Goal: Task Accomplishment & Management: Use online tool/utility

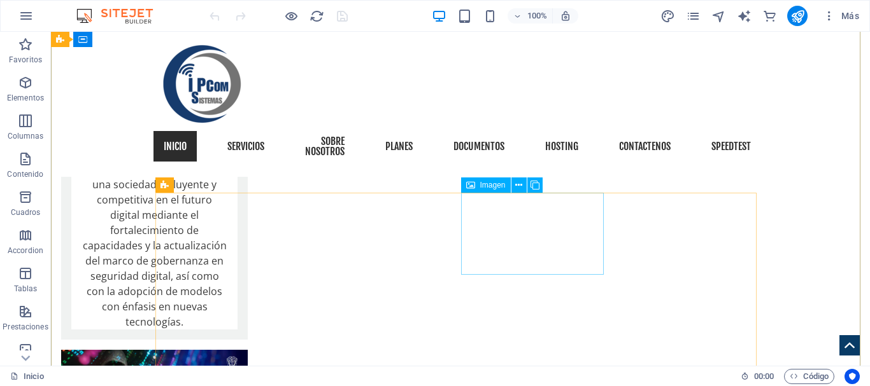
scroll to position [3035, 0]
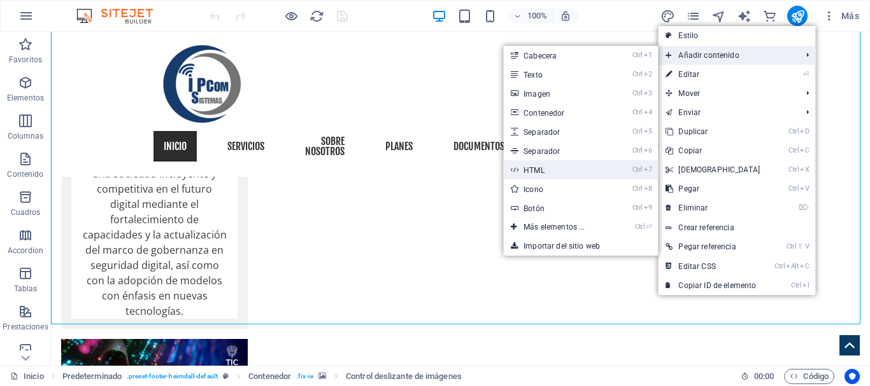
click at [530, 167] on link "Ctrl 7 HTML" at bounding box center [556, 169] width 107 height 19
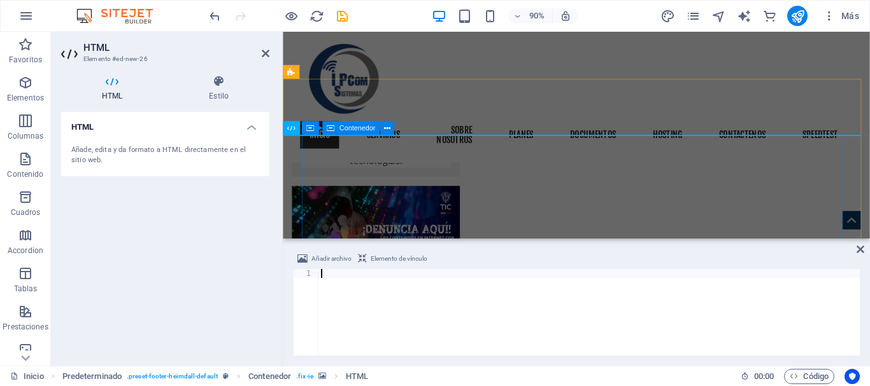
scroll to position [2774, 0]
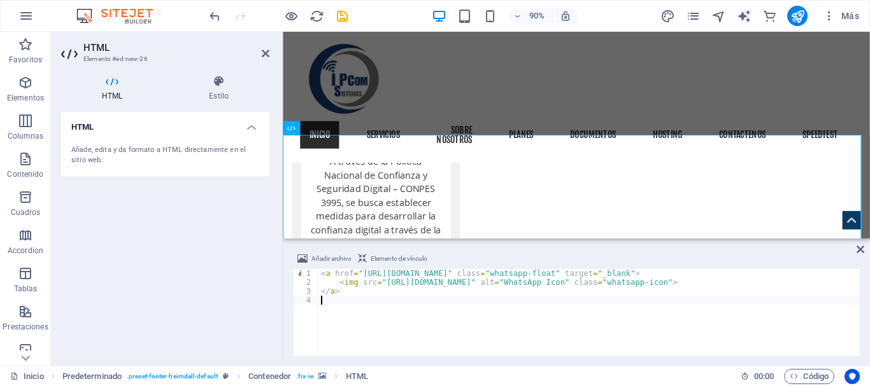
click at [469, 272] on div "< a href = "https://wa.me/573101234567" class = "whatsapp-float" target = "_bla…" at bounding box center [588, 321] width 541 height 104
type textarea "<a href="https://wa.me/573124281640" class="whatsapp-float" target="_blank">"
click at [861, 250] on icon at bounding box center [860, 249] width 8 height 10
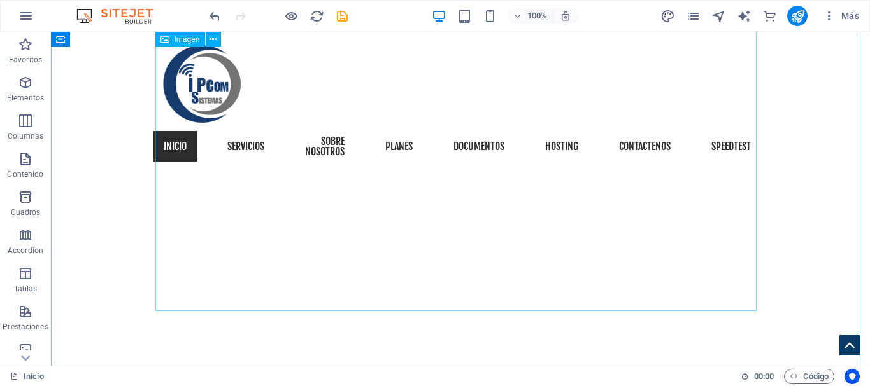
scroll to position [361, 0]
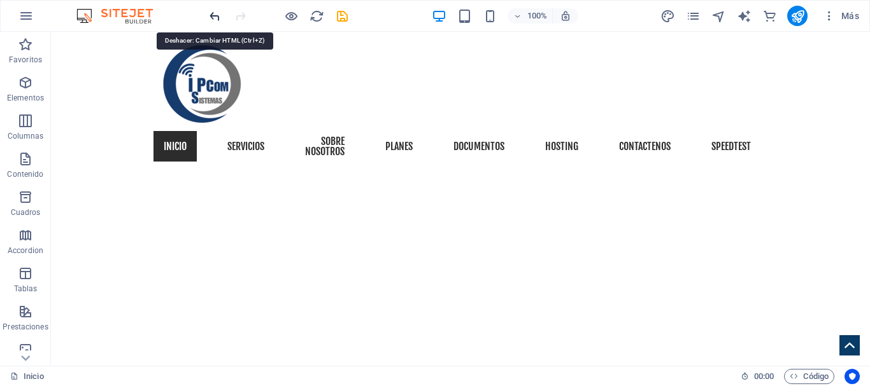
click at [216, 17] on icon "undo" at bounding box center [215, 16] width 15 height 15
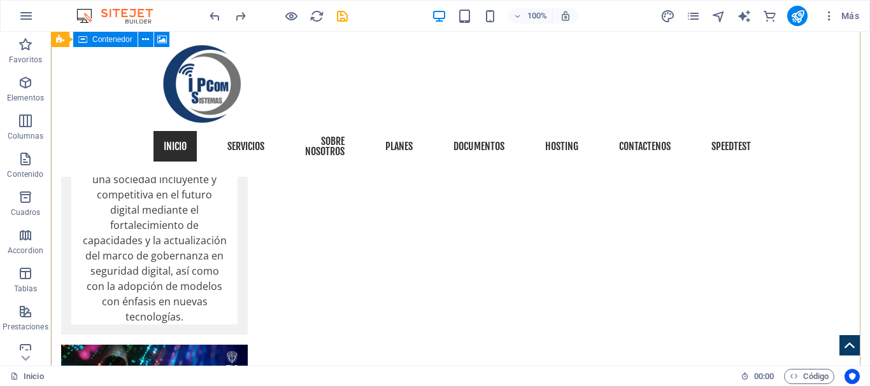
scroll to position [3035, 0]
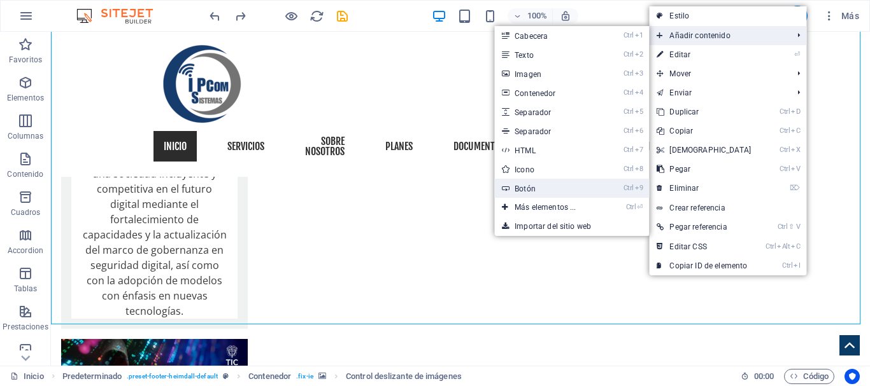
click at [546, 185] on link "Ctrl 9 Botón" at bounding box center [547, 188] width 107 height 19
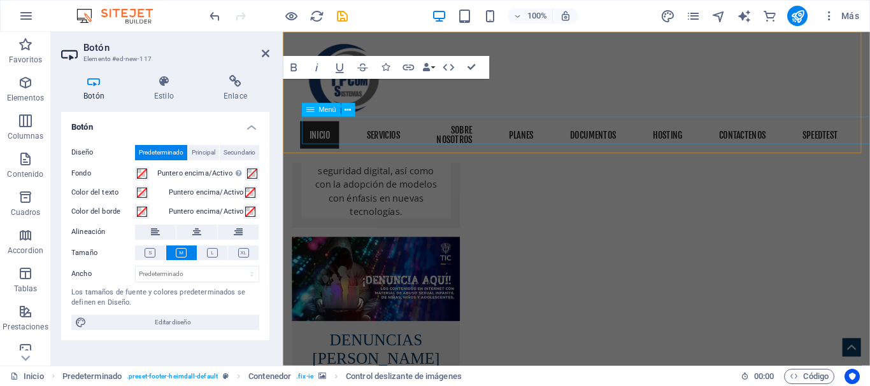
scroll to position [2714, 0]
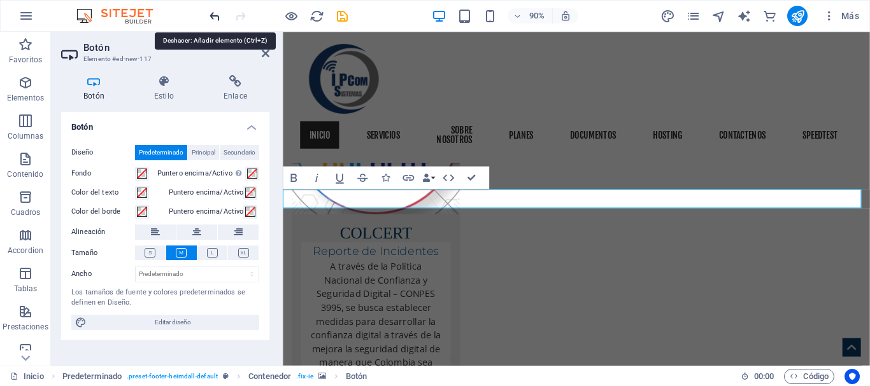
click at [216, 14] on icon "undo" at bounding box center [215, 16] width 15 height 15
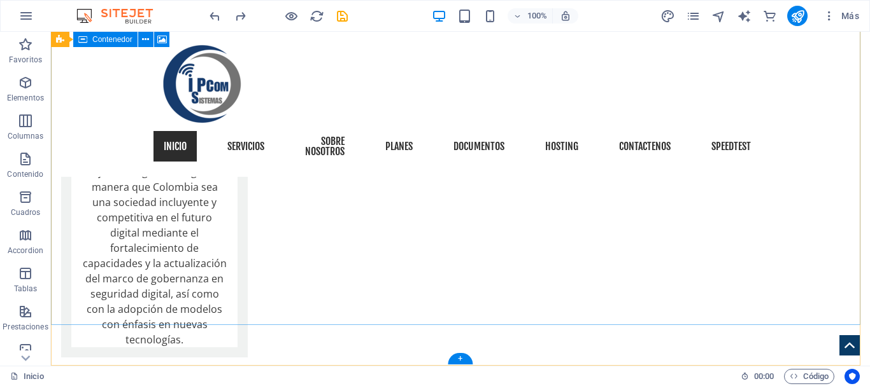
scroll to position [3035, 0]
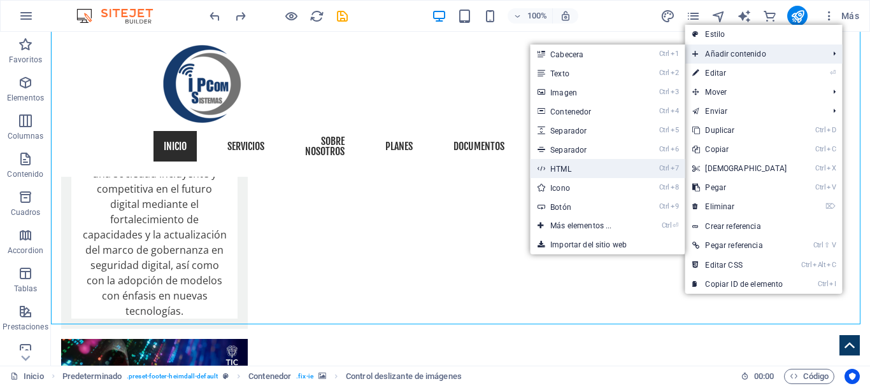
click at [576, 168] on link "Ctrl 7 HTML" at bounding box center [583, 168] width 107 height 19
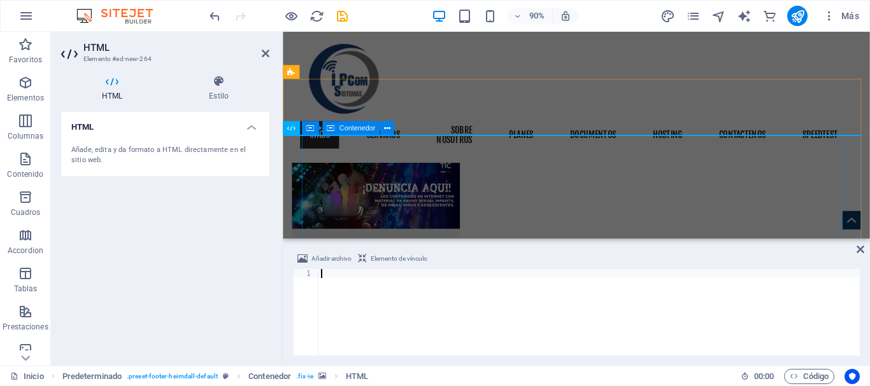
scroll to position [2774, 0]
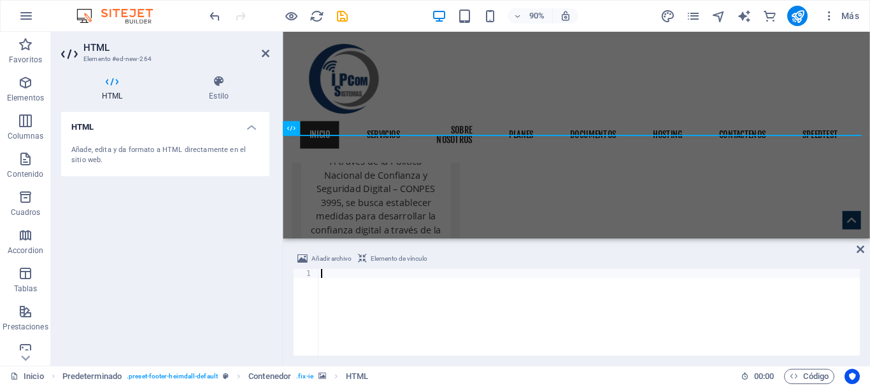
type textarea "<div class="whatsapp-tooltip">¡Chatea con nosotros!</div>"
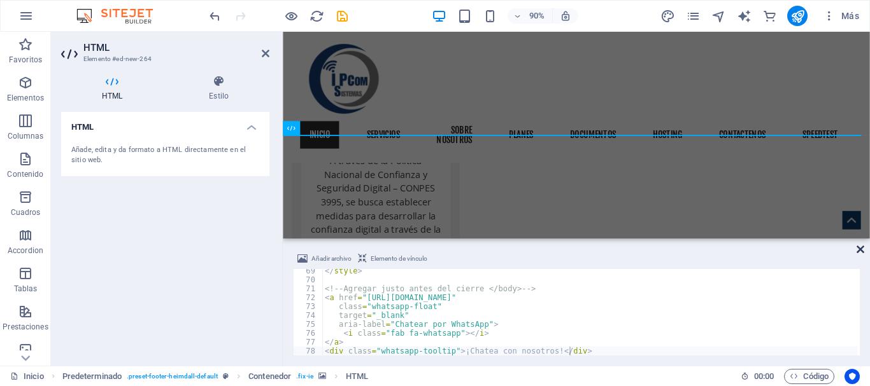
drag, startPoint x: 861, startPoint y: 248, endPoint x: 818, endPoint y: 216, distance: 52.8
click at [861, 248] on icon at bounding box center [860, 249] width 8 height 10
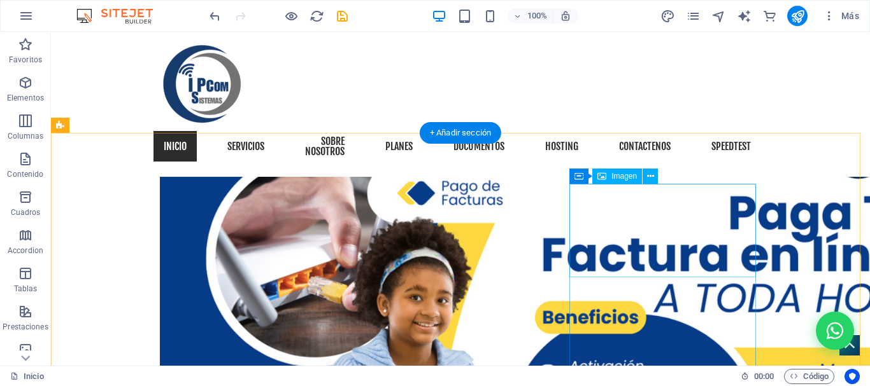
scroll to position [1464, 0]
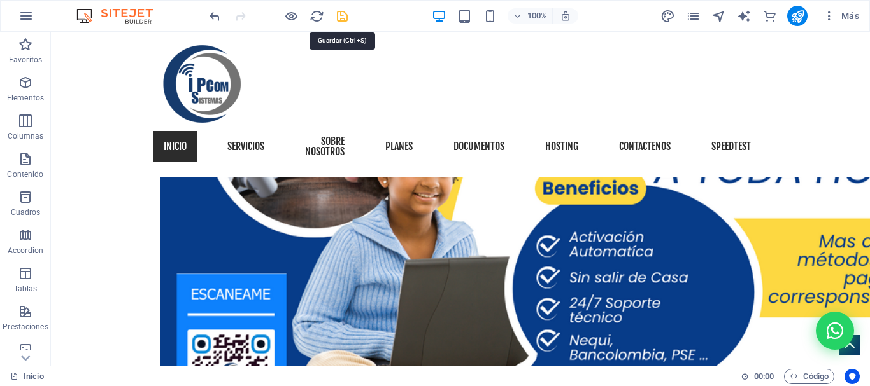
click at [343, 18] on icon "save" at bounding box center [342, 16] width 15 height 15
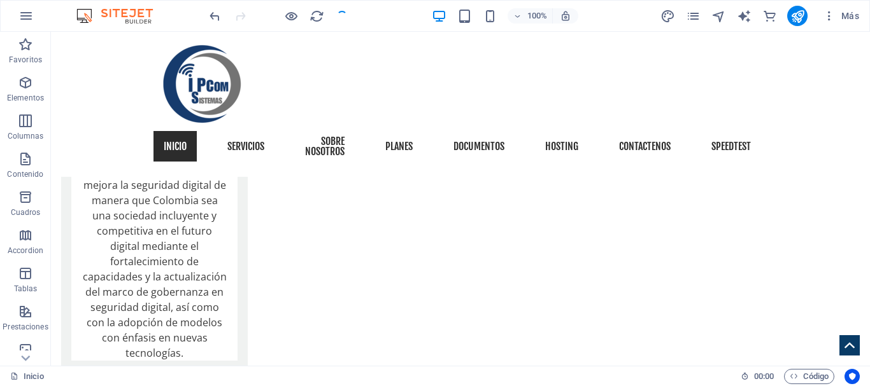
scroll to position [3035, 0]
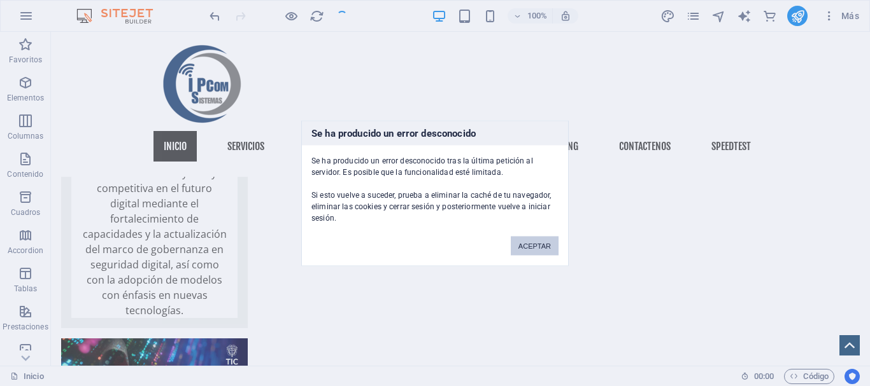
click at [534, 241] on button "ACEPTAR" at bounding box center [535, 245] width 48 height 19
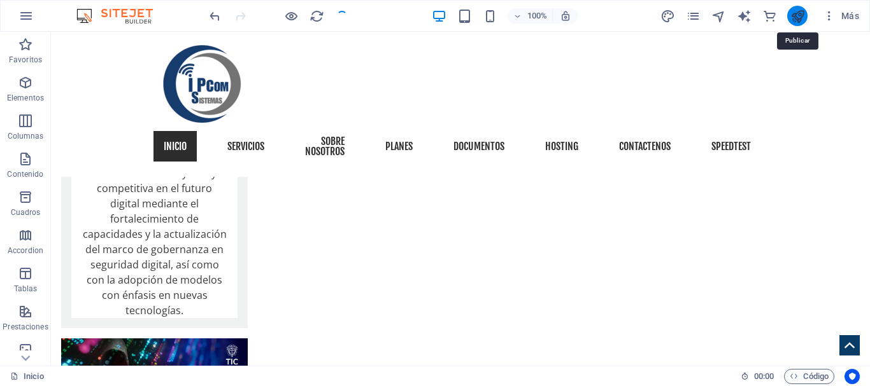
click at [800, 19] on icon "publish" at bounding box center [797, 16] width 15 height 15
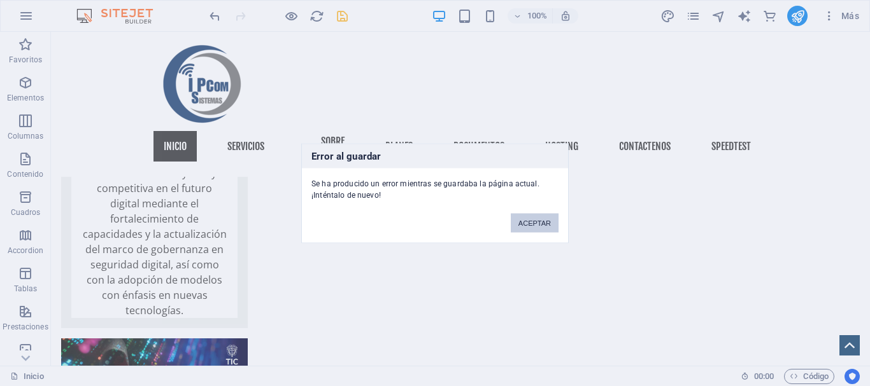
click at [543, 222] on button "ACEPTAR" at bounding box center [535, 222] width 48 height 19
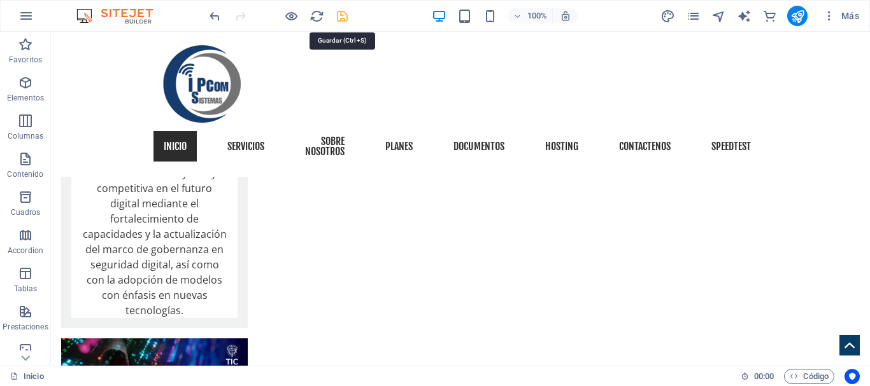
click at [341, 20] on icon "save" at bounding box center [342, 16] width 15 height 15
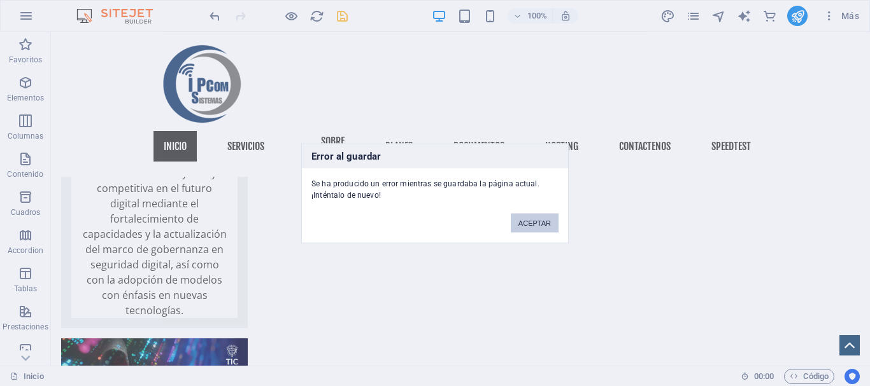
click at [548, 225] on button "ACEPTAR" at bounding box center [535, 222] width 48 height 19
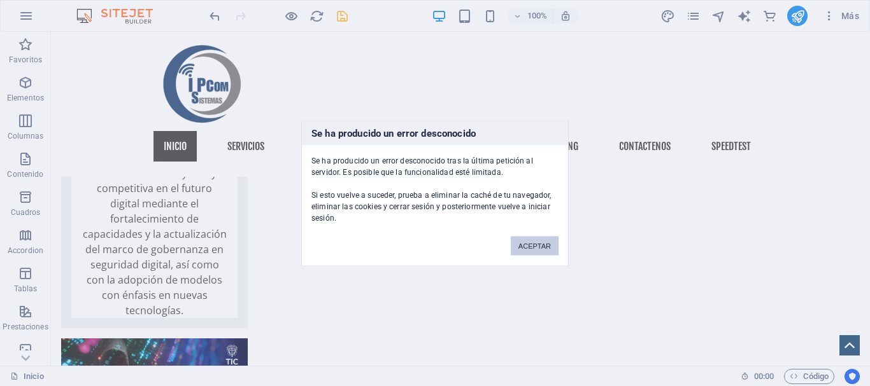
drag, startPoint x: 534, startPoint y: 247, endPoint x: 521, endPoint y: 215, distance: 34.5
click at [534, 247] on button "ACEPTAR" at bounding box center [535, 245] width 48 height 19
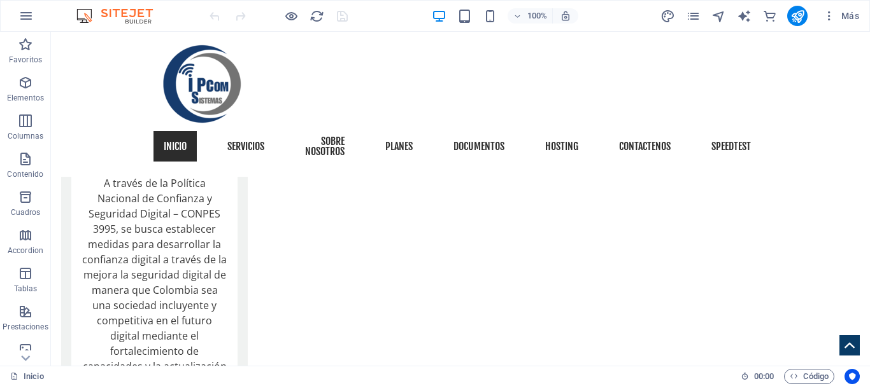
scroll to position [3035, 0]
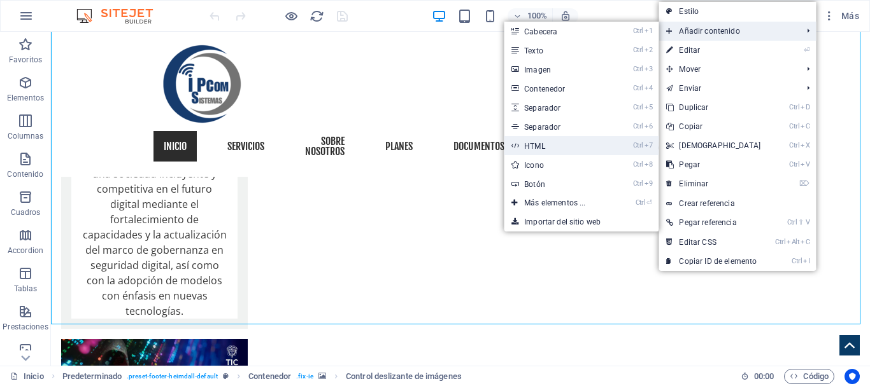
click at [546, 140] on link "Ctrl 7 HTML" at bounding box center [557, 145] width 107 height 19
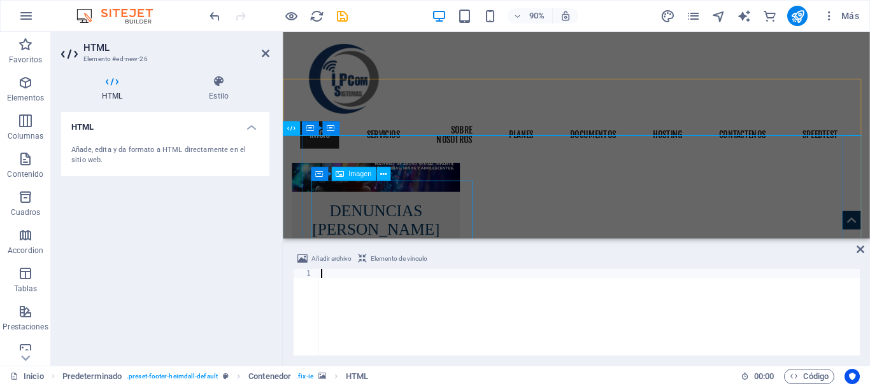
scroll to position [2774, 0]
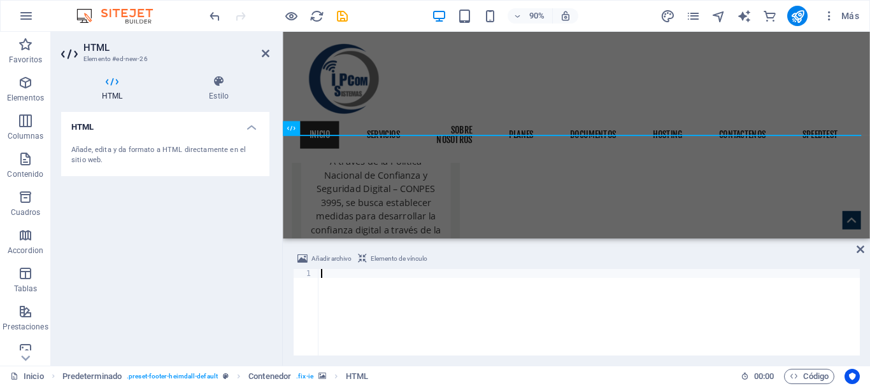
type textarea "<div class="whatsapp-tooltip">¡Chatea con nosotros!</div>"
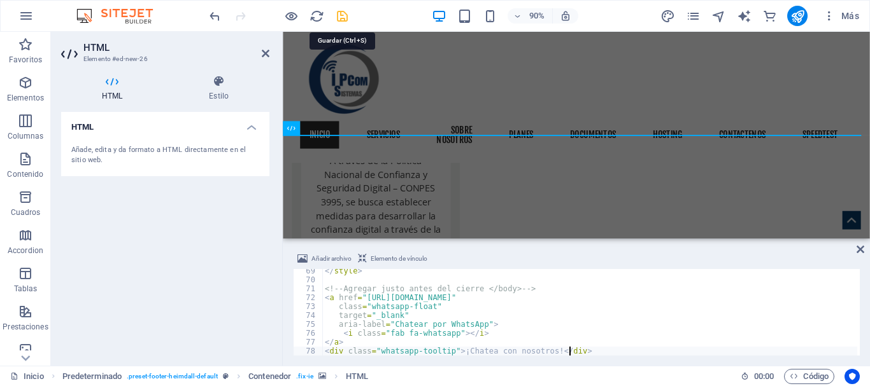
click at [339, 16] on icon "save" at bounding box center [342, 16] width 15 height 15
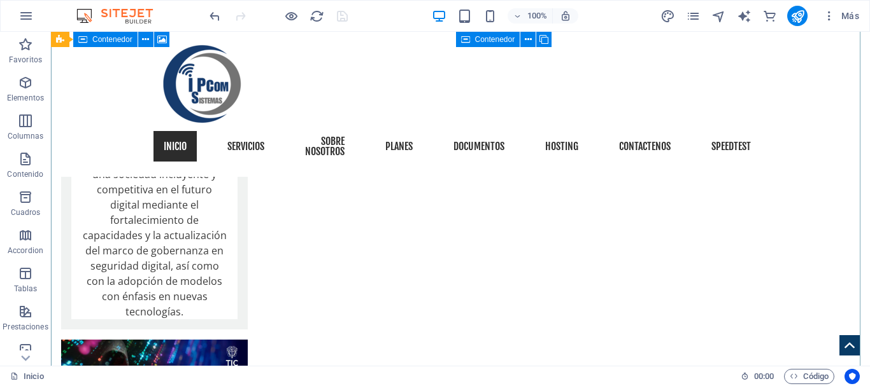
scroll to position [3035, 0]
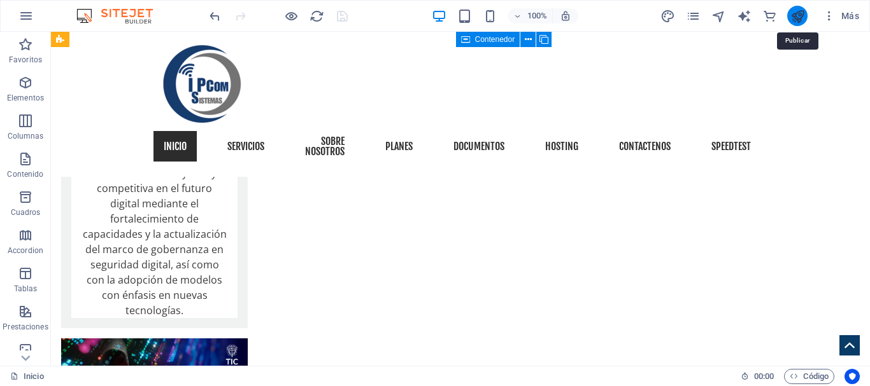
click at [798, 19] on icon "publish" at bounding box center [797, 16] width 15 height 15
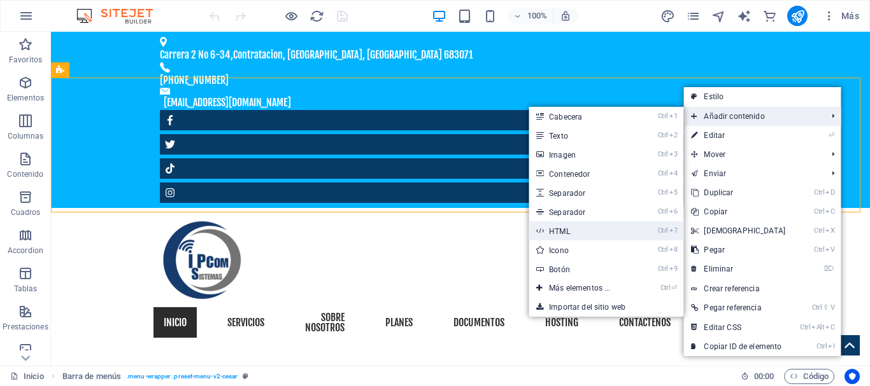
click at [567, 230] on link "Ctrl 7 HTML" at bounding box center [581, 231] width 107 height 19
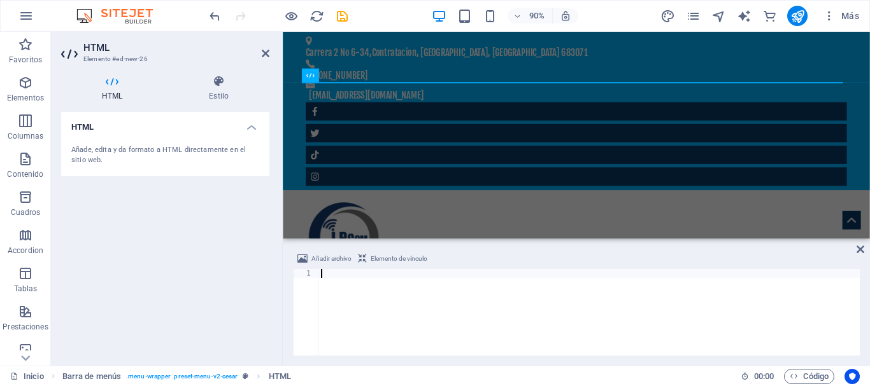
type textarea "<div class="whatsapp-tooltip">¡Chatea con nosotros!</div>"
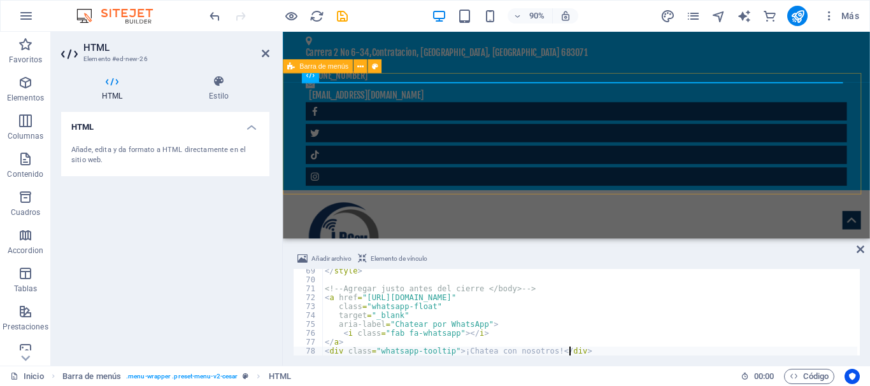
scroll to position [609, 0]
click at [861, 249] on icon at bounding box center [860, 249] width 8 height 10
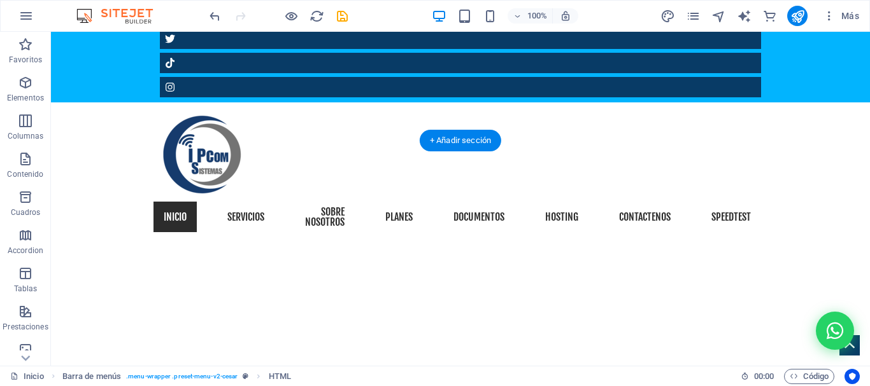
scroll to position [191, 0]
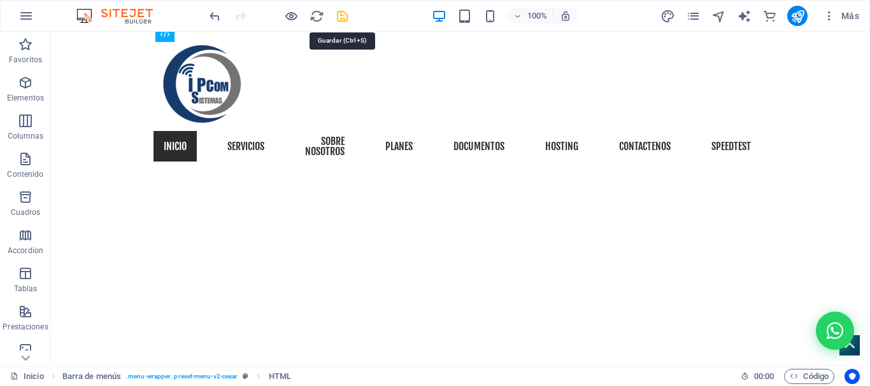
click at [344, 20] on icon "save" at bounding box center [342, 16] width 15 height 15
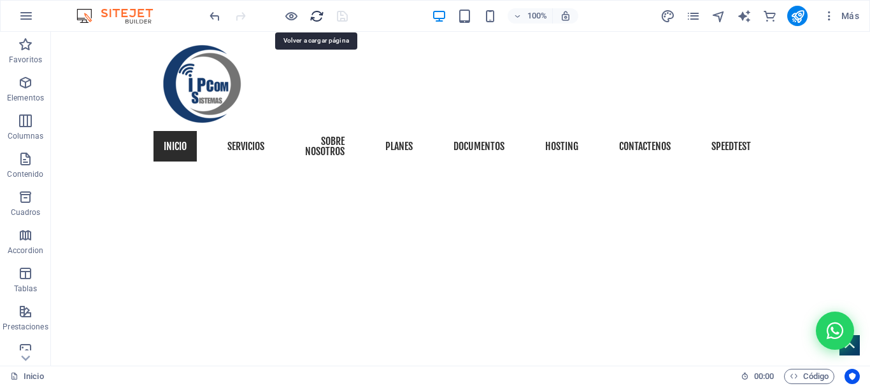
click at [318, 21] on icon "reload" at bounding box center [316, 16] width 15 height 15
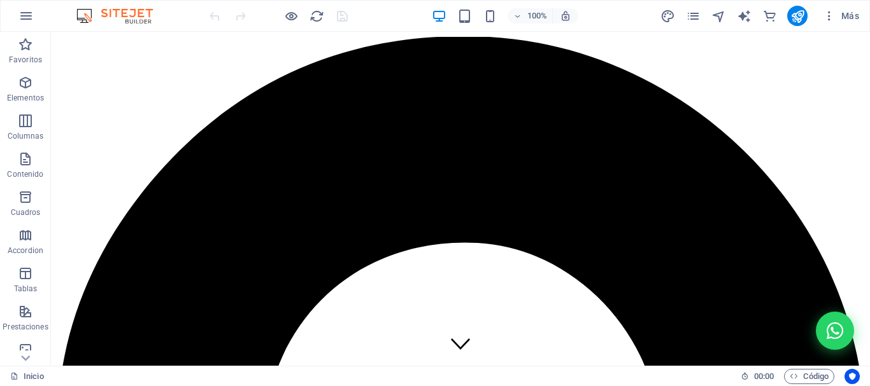
scroll to position [0, 0]
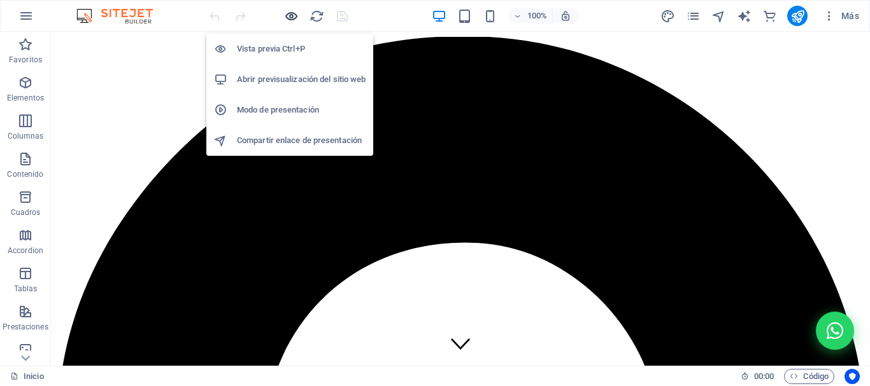
click at [286, 17] on icon "button" at bounding box center [291, 16] width 15 height 15
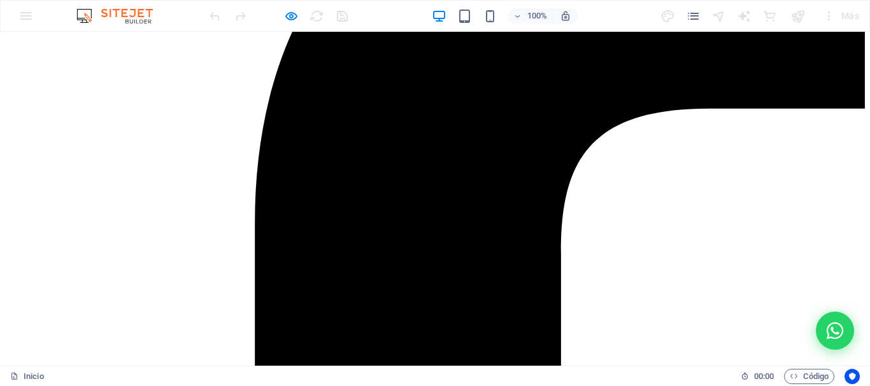
scroll to position [2686, 0]
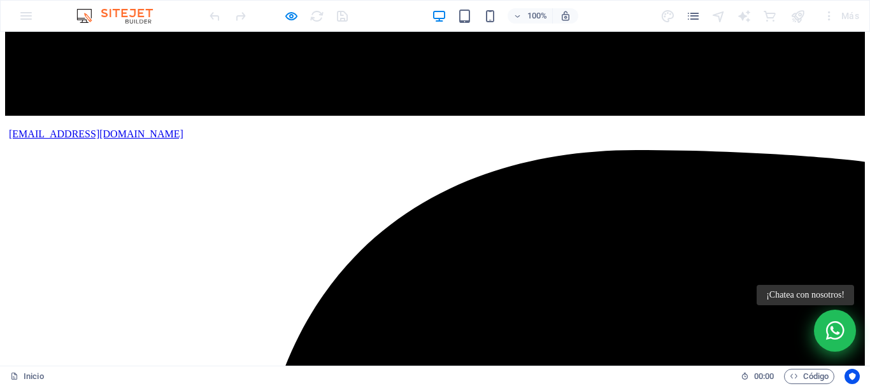
click at [830, 332] on icon "Chatear por WhatsApp" at bounding box center [835, 331] width 18 height 21
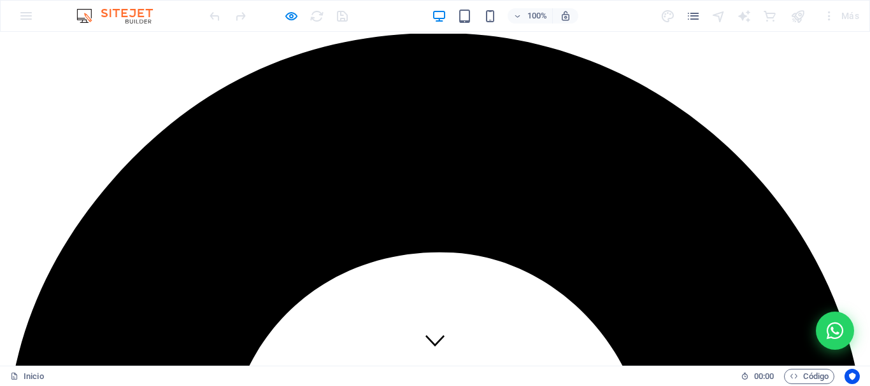
scroll to position [0, 0]
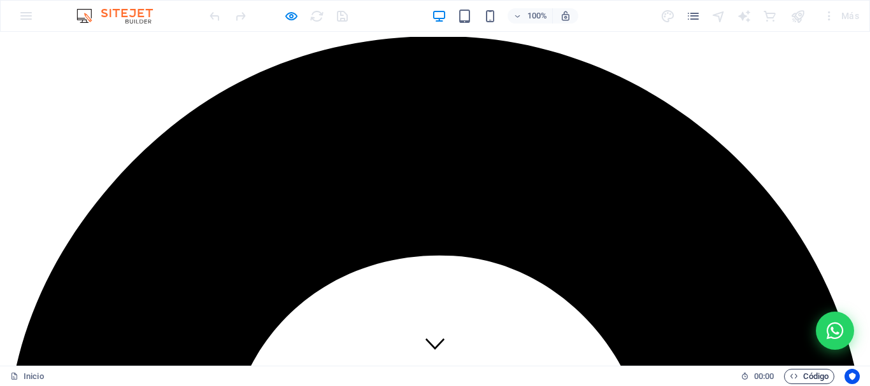
click at [812, 377] on span "Código" at bounding box center [808, 376] width 39 height 15
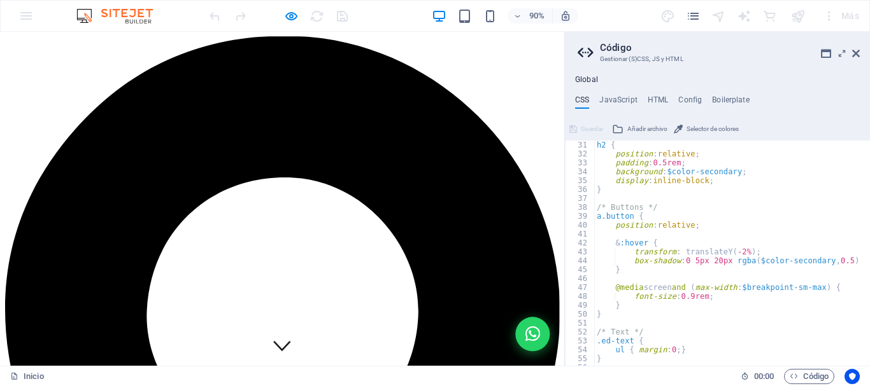
scroll to position [382, 0]
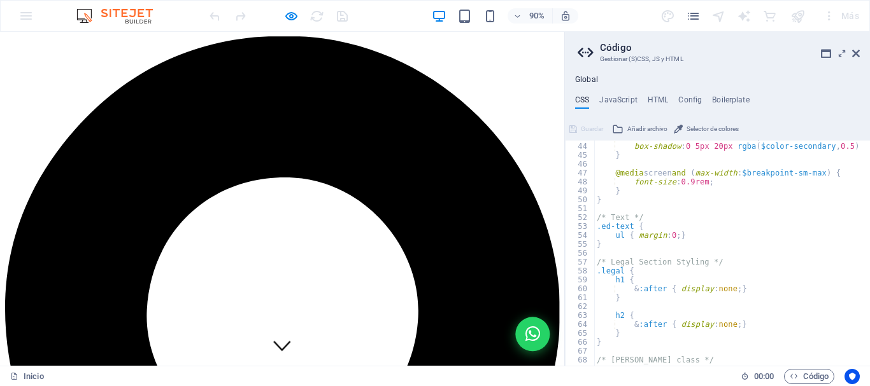
click at [860, 52] on aside "Código Gestionar (S)CSS, JS y HTML Global CSS JavaScript HTML Config Boilerplat…" at bounding box center [717, 199] width 306 height 334
click at [855, 53] on icon at bounding box center [856, 53] width 8 height 10
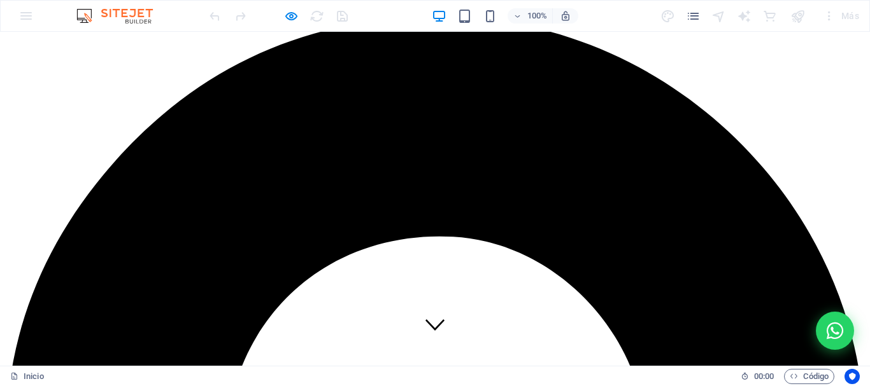
scroll to position [0, 0]
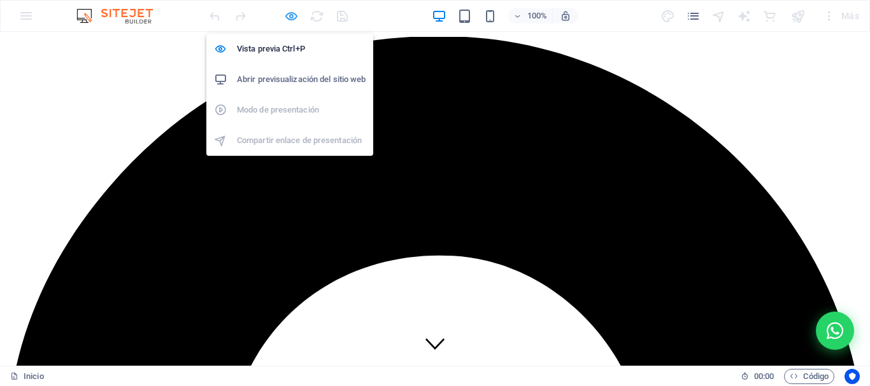
click at [291, 14] on icon "button" at bounding box center [291, 16] width 15 height 15
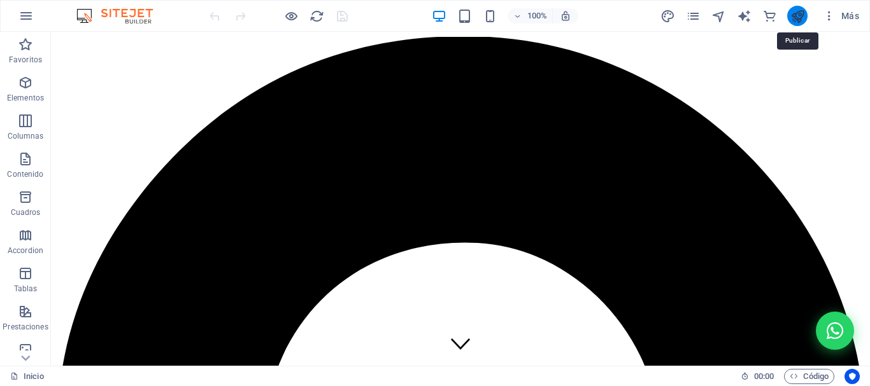
click at [798, 13] on icon "publish" at bounding box center [797, 16] width 15 height 15
